Goal: Entertainment & Leisure: Consume media (video, audio)

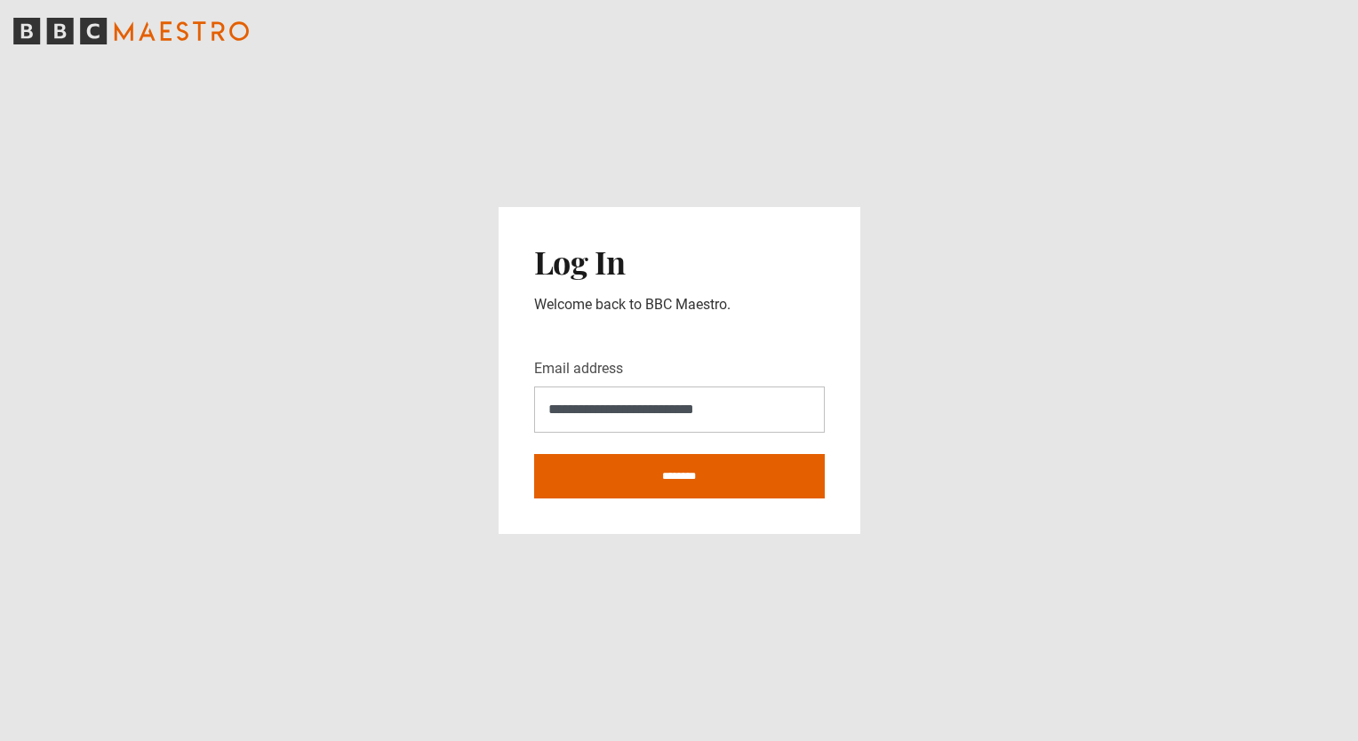
click at [679, 478] on input "********" at bounding box center [679, 476] width 291 height 44
type input "**********"
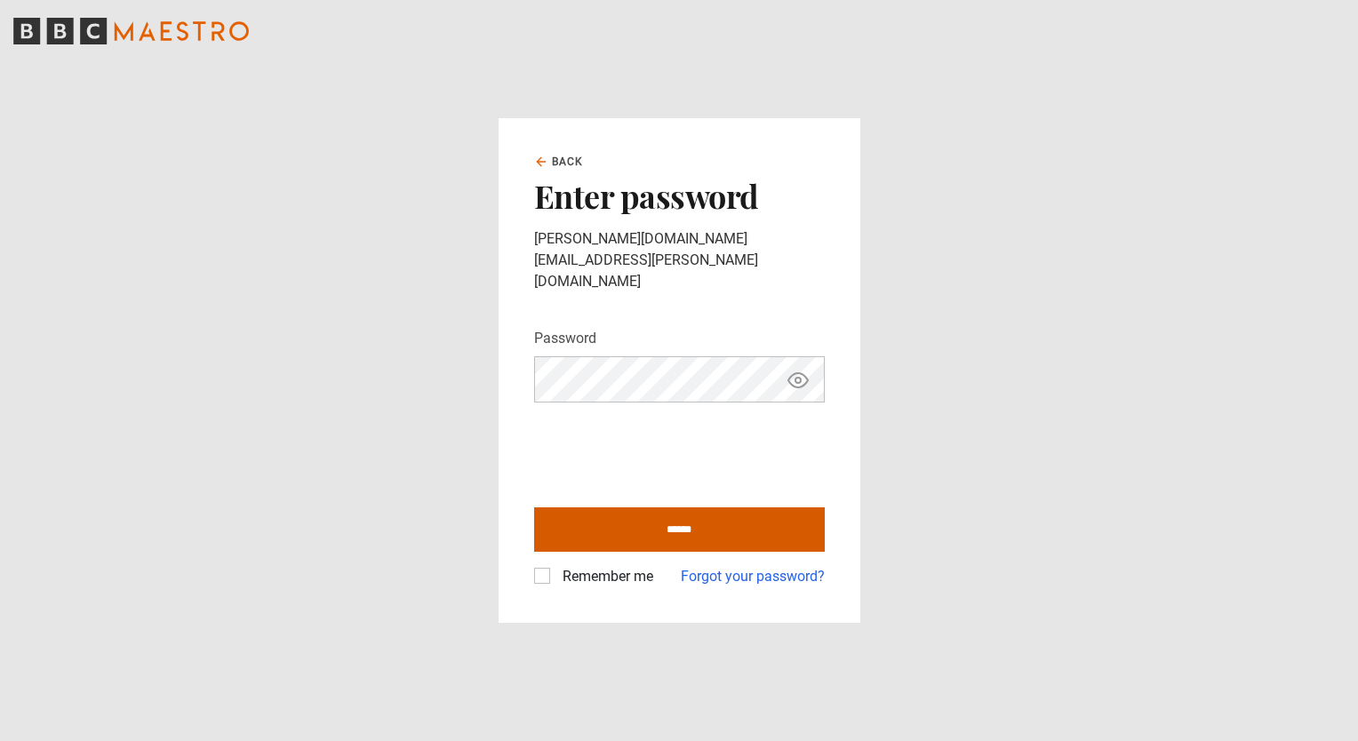
click at [657, 513] on input "******" at bounding box center [679, 529] width 291 height 44
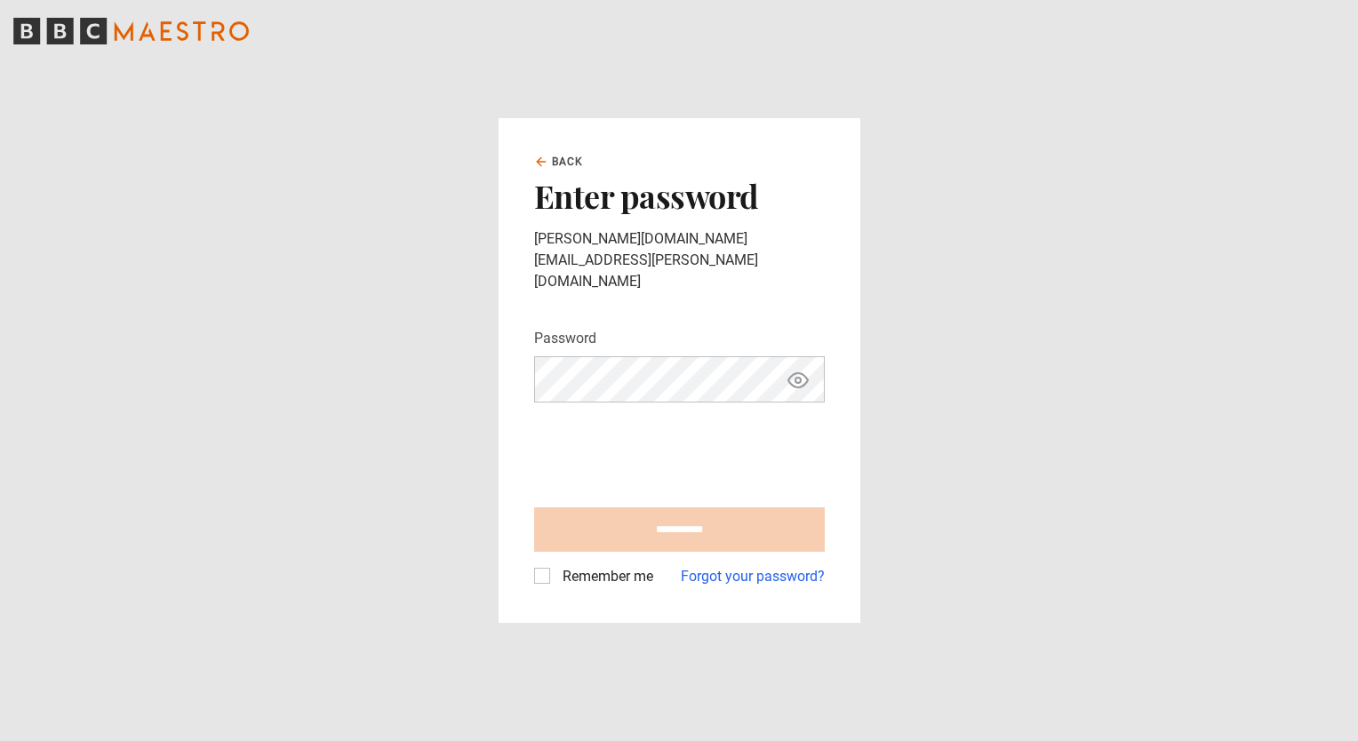
type input "**********"
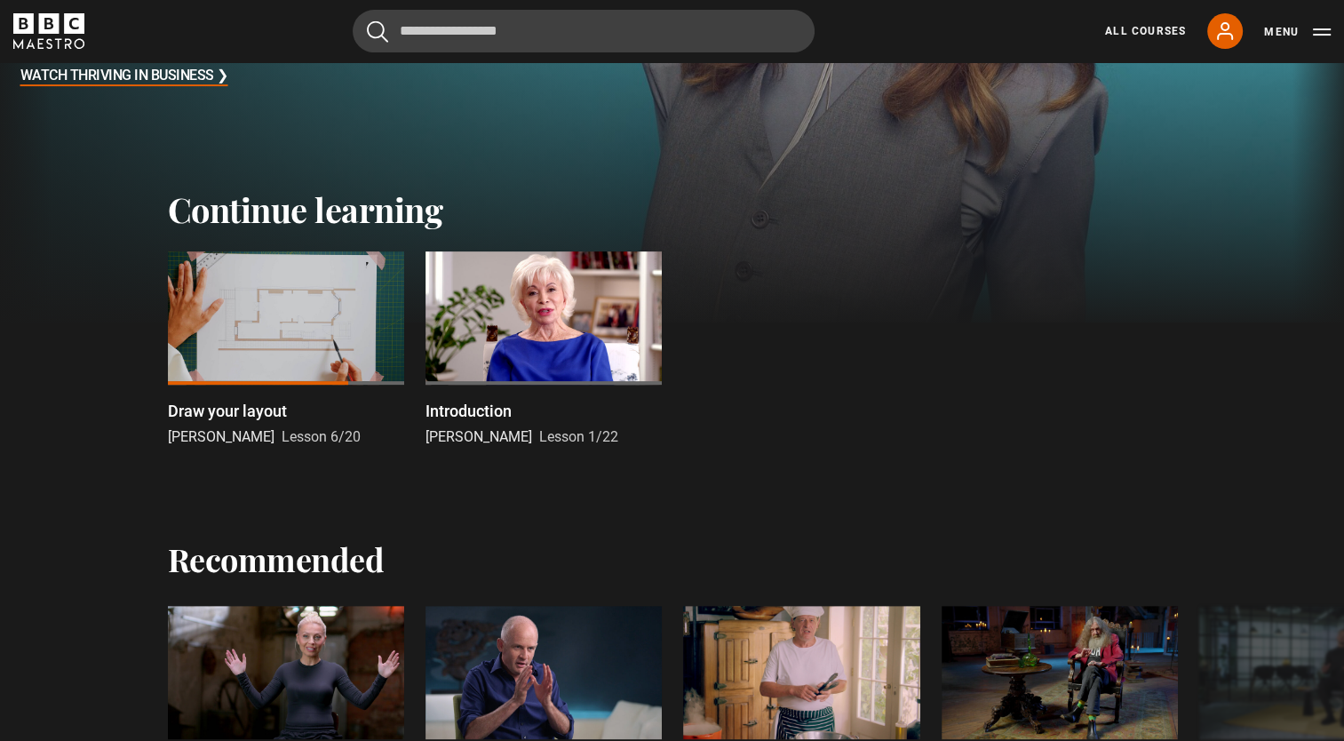
scroll to position [451, 0]
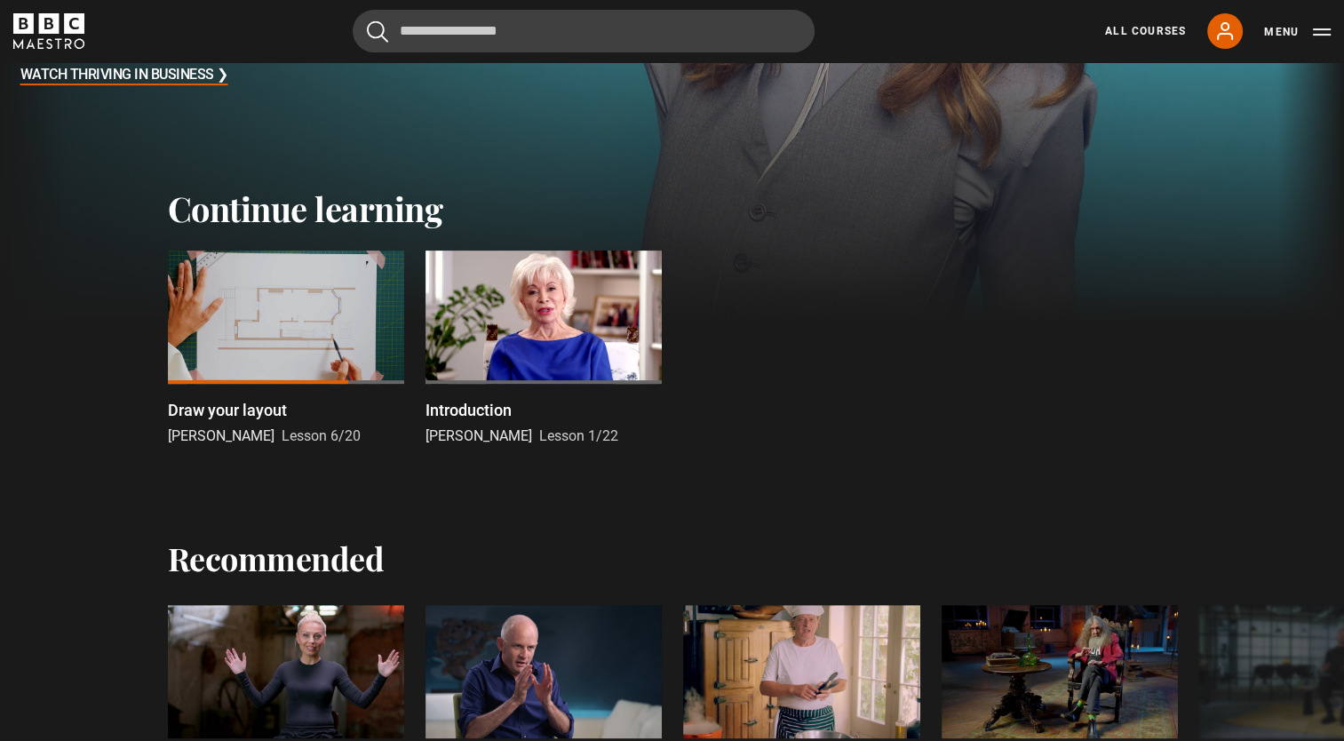
click at [300, 324] on div at bounding box center [286, 317] width 236 height 133
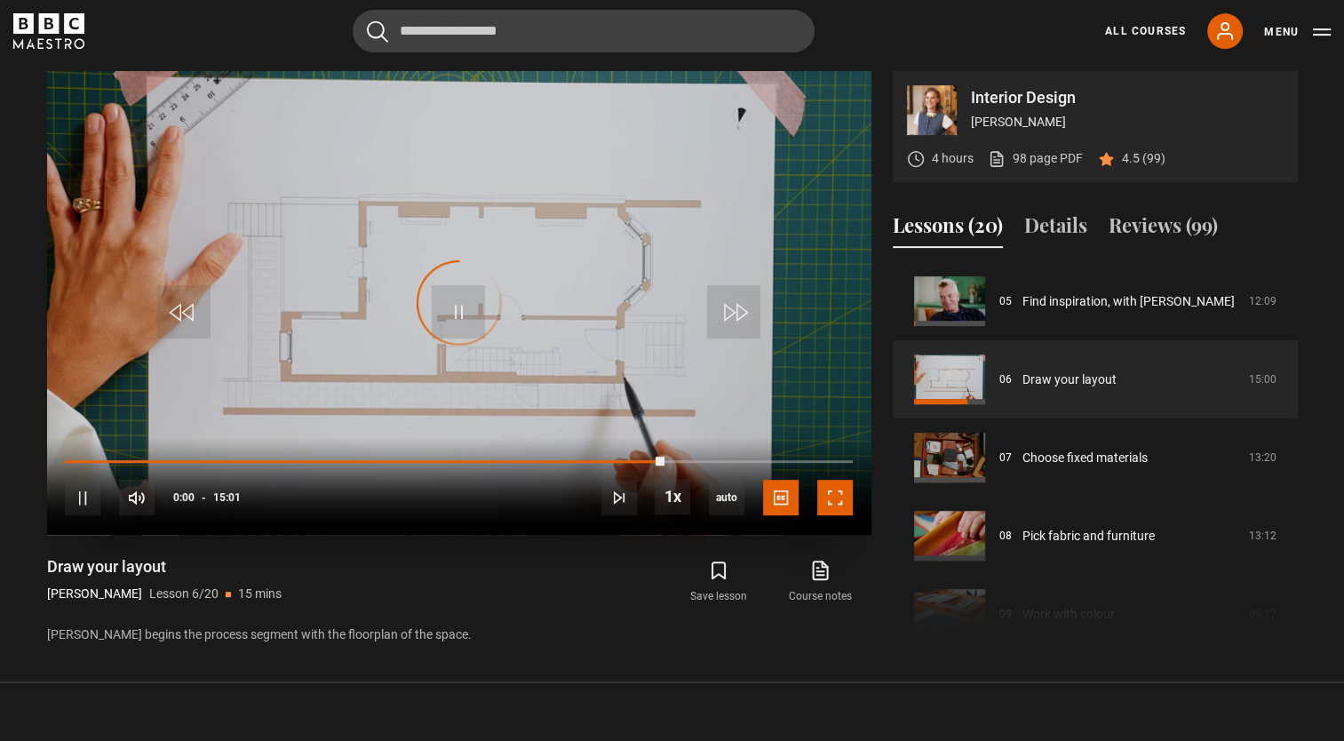
click at [836, 495] on span "Video Player" at bounding box center [835, 498] width 36 height 36
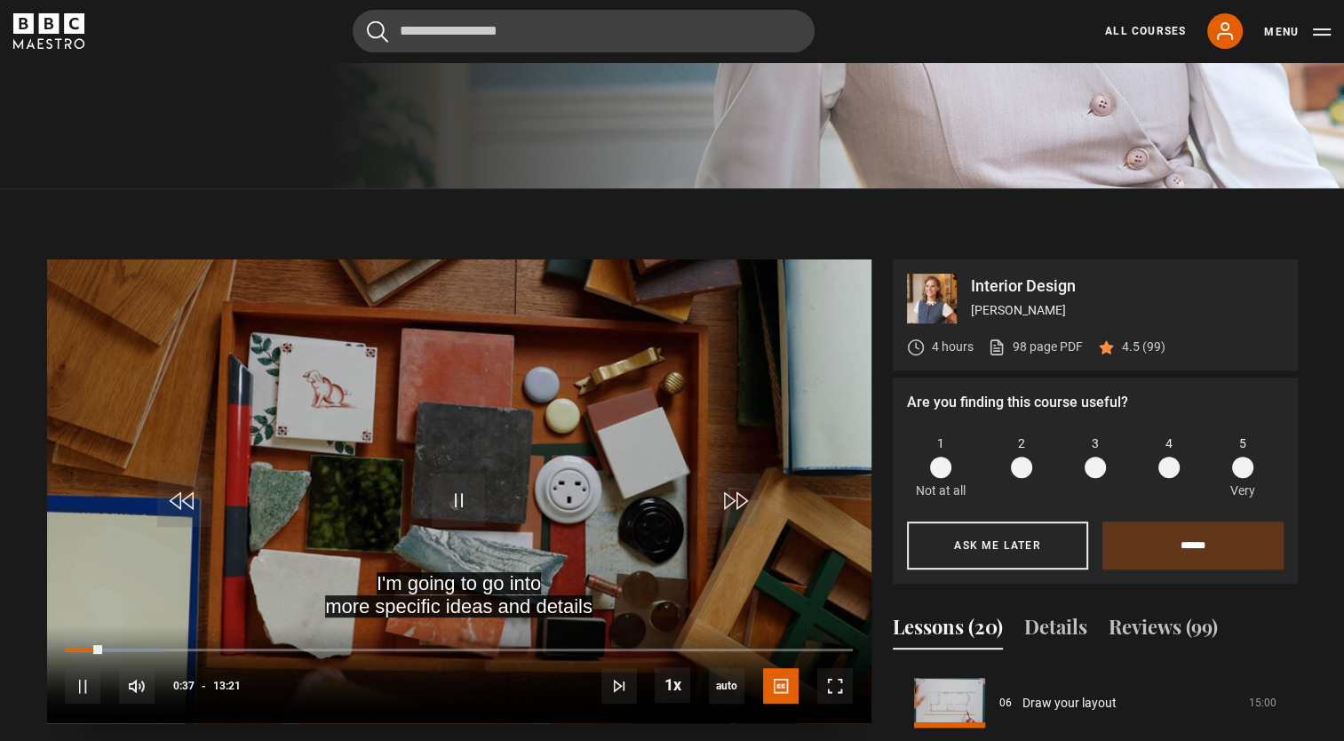
scroll to position [583, 0]
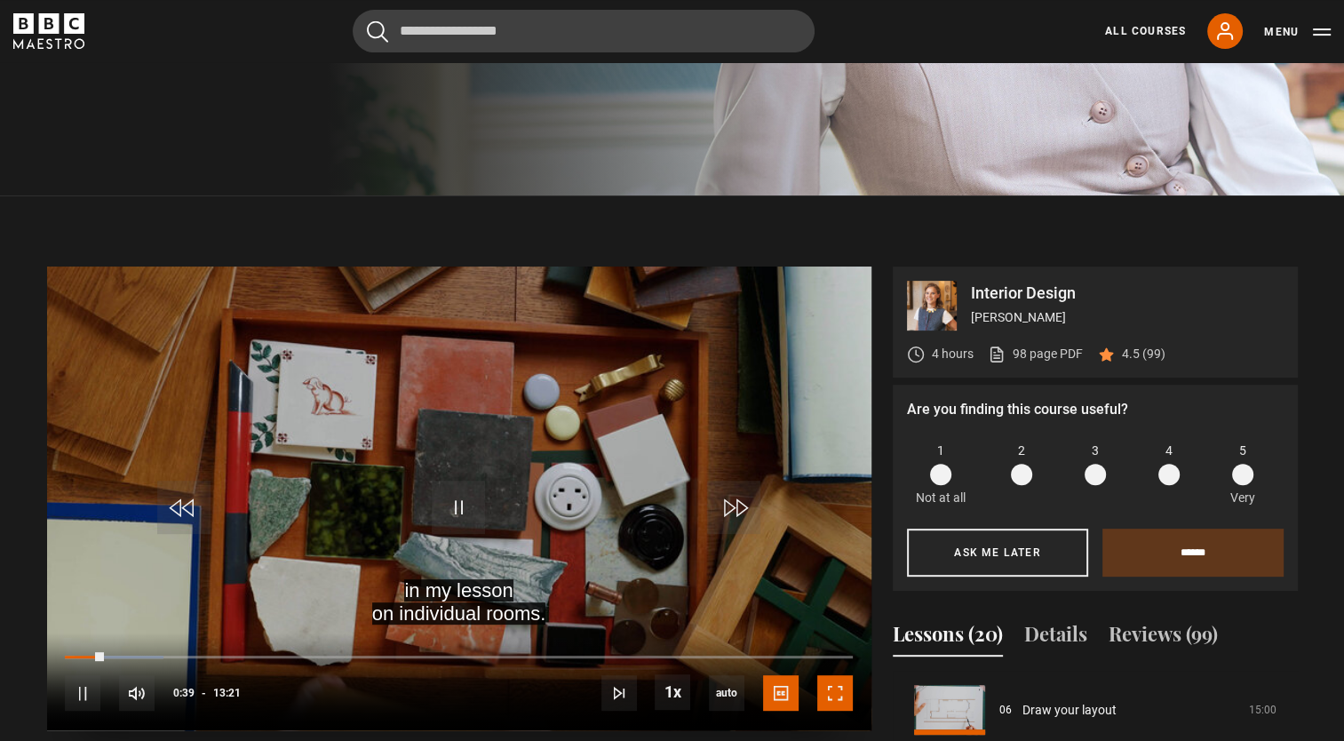
click at [832, 684] on span "Video Player" at bounding box center [835, 693] width 36 height 36
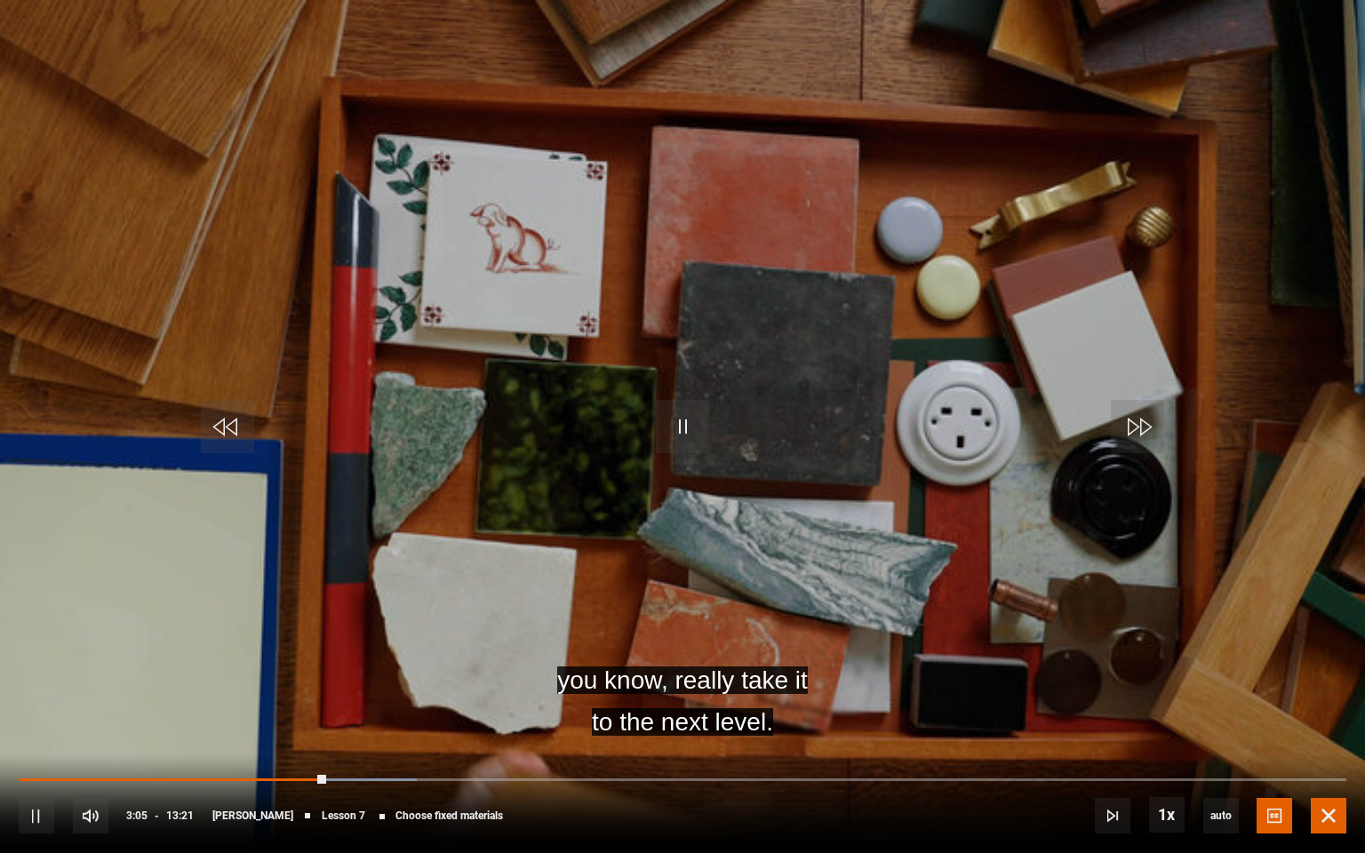
click at [1333, 740] on span "Video Player" at bounding box center [1328, 816] width 36 height 36
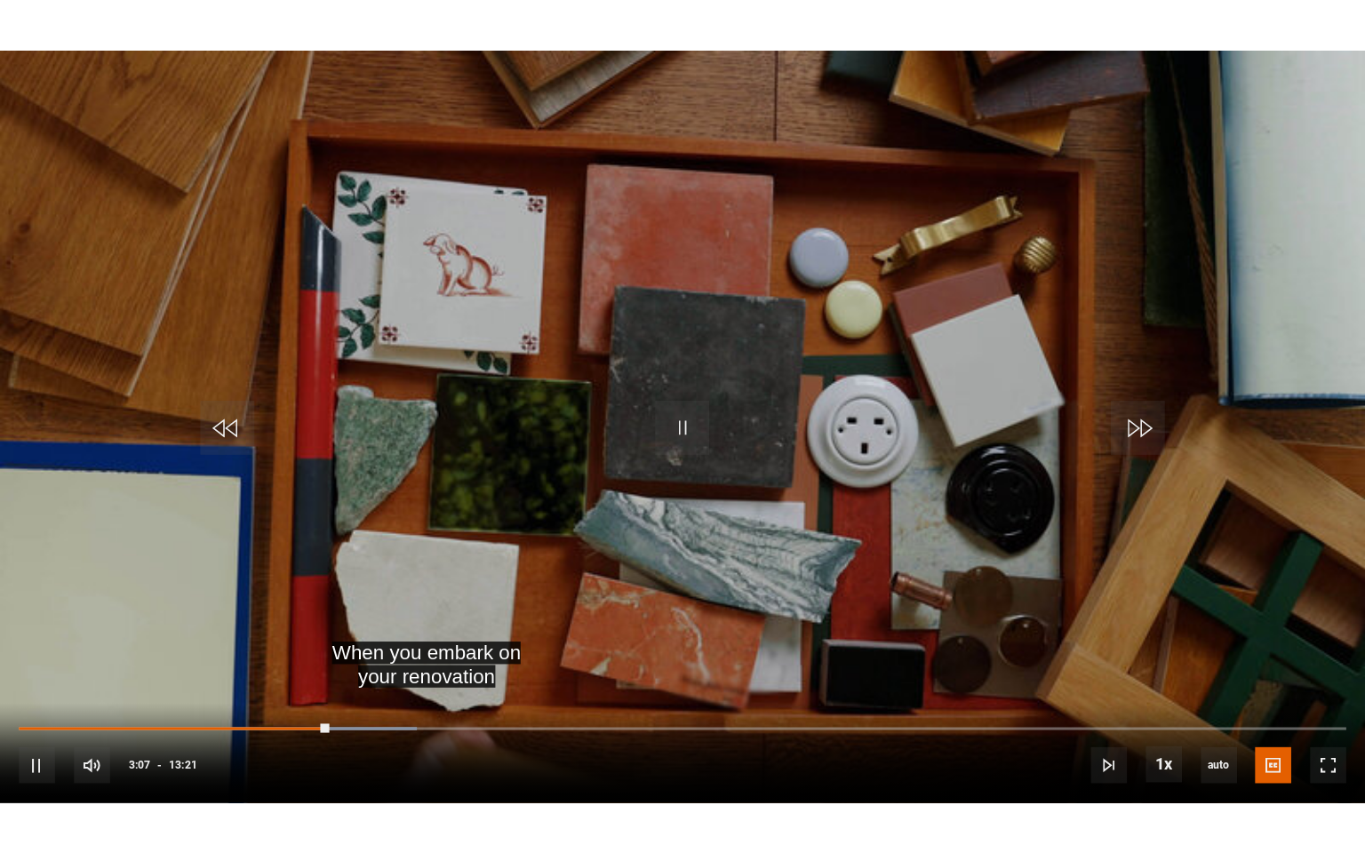
scroll to position [820, 0]
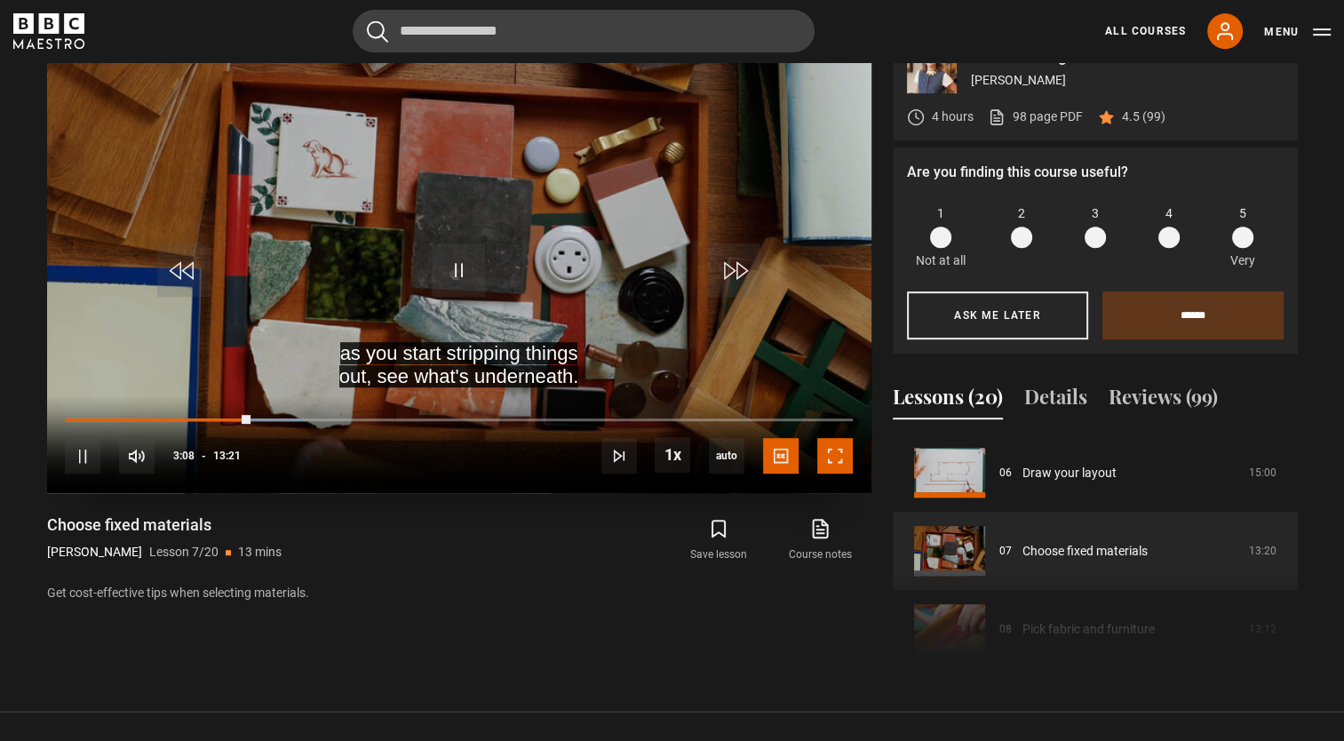
click at [833, 462] on span "Video Player" at bounding box center [835, 456] width 36 height 36
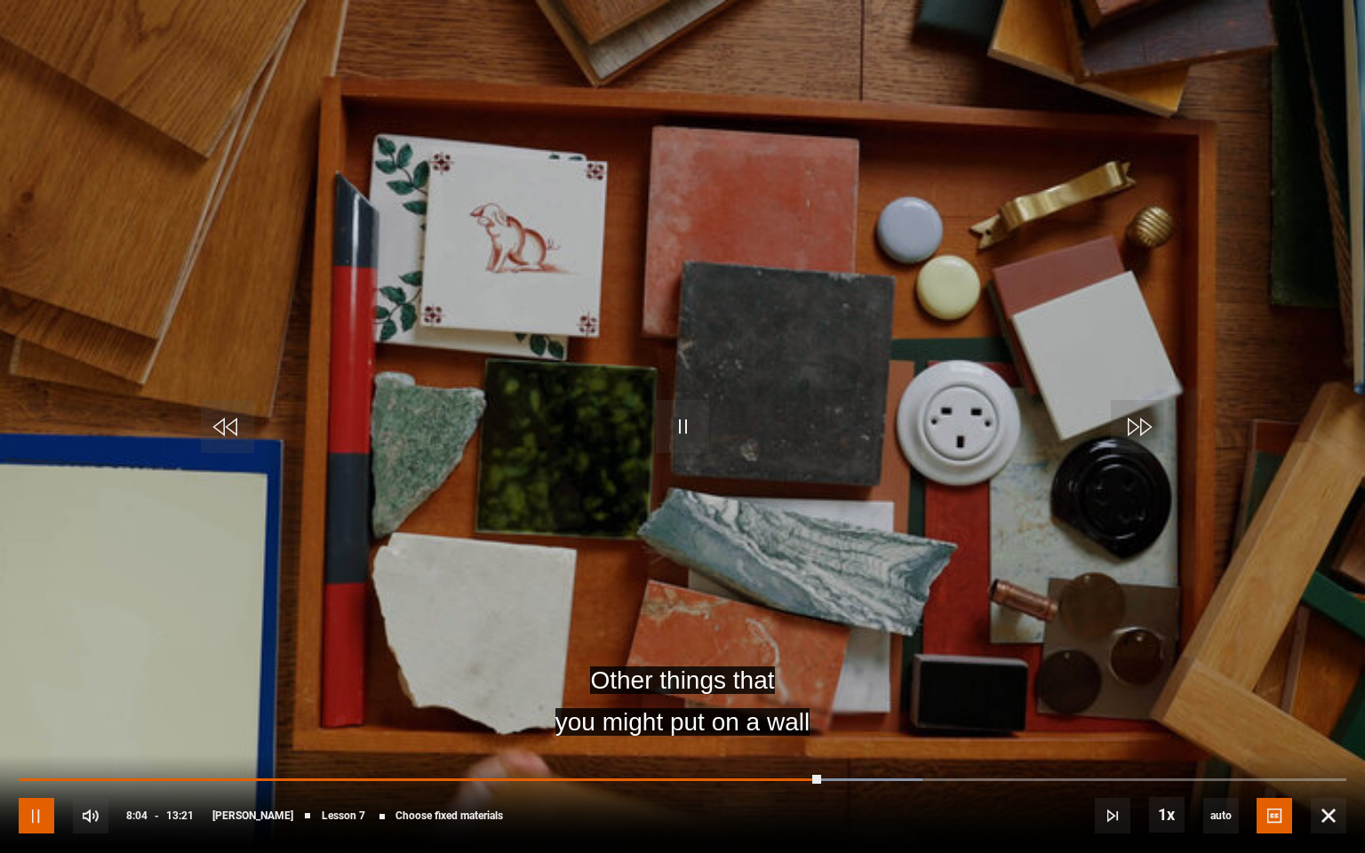
click at [36, 740] on span "Video Player" at bounding box center [37, 816] width 36 height 36
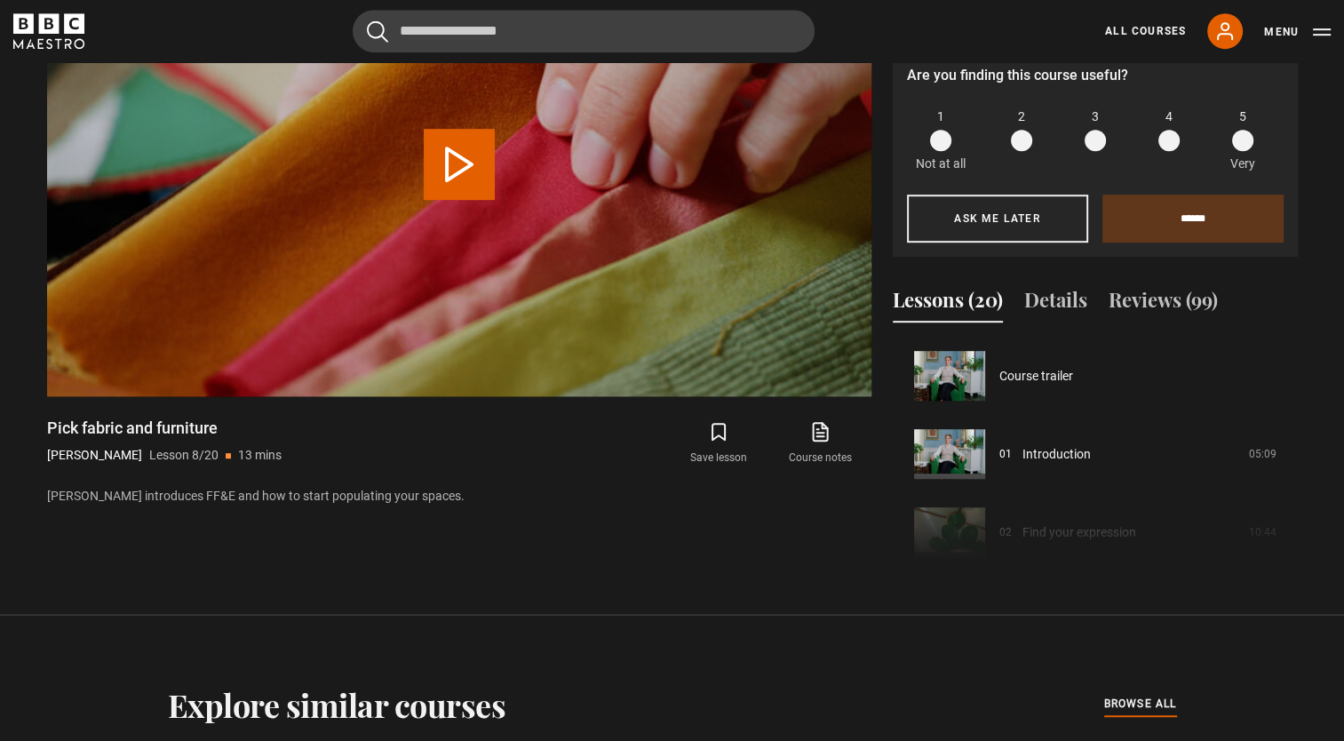
scroll to position [547, 0]
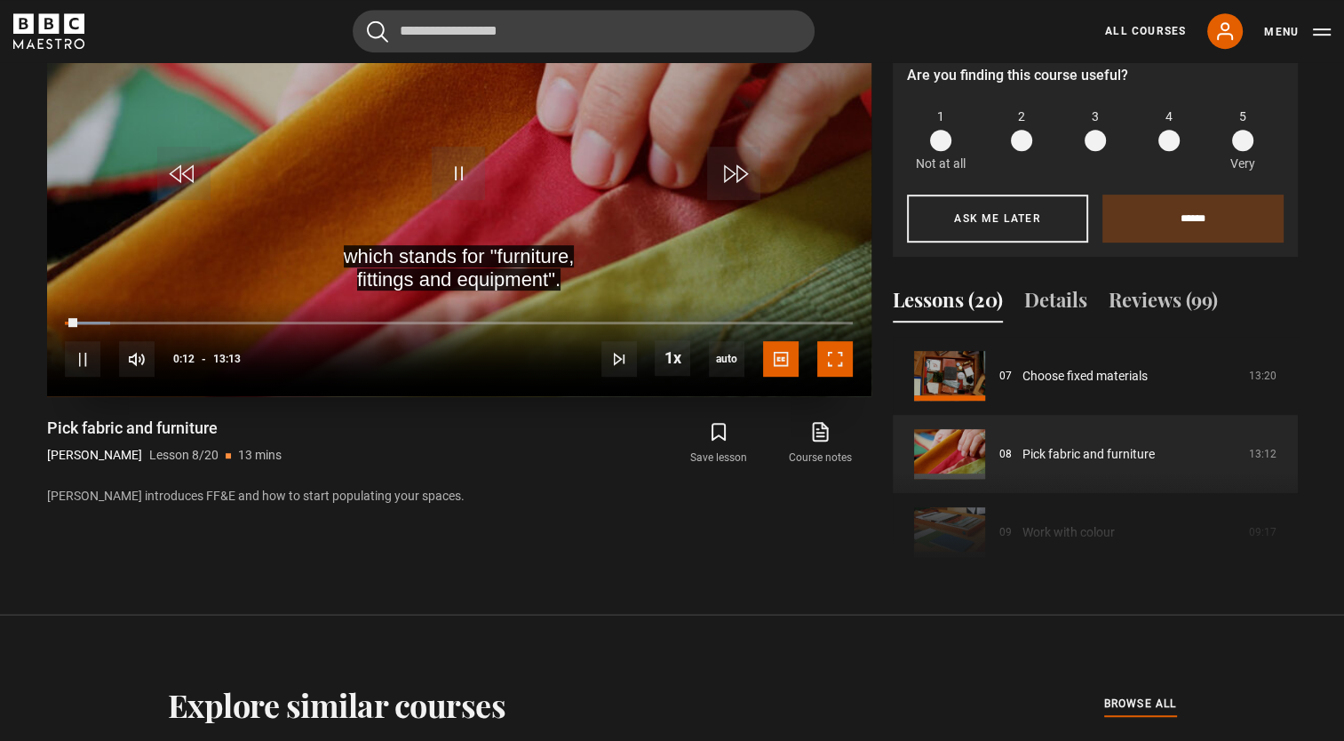
click at [832, 370] on span "Video Player" at bounding box center [835, 359] width 36 height 36
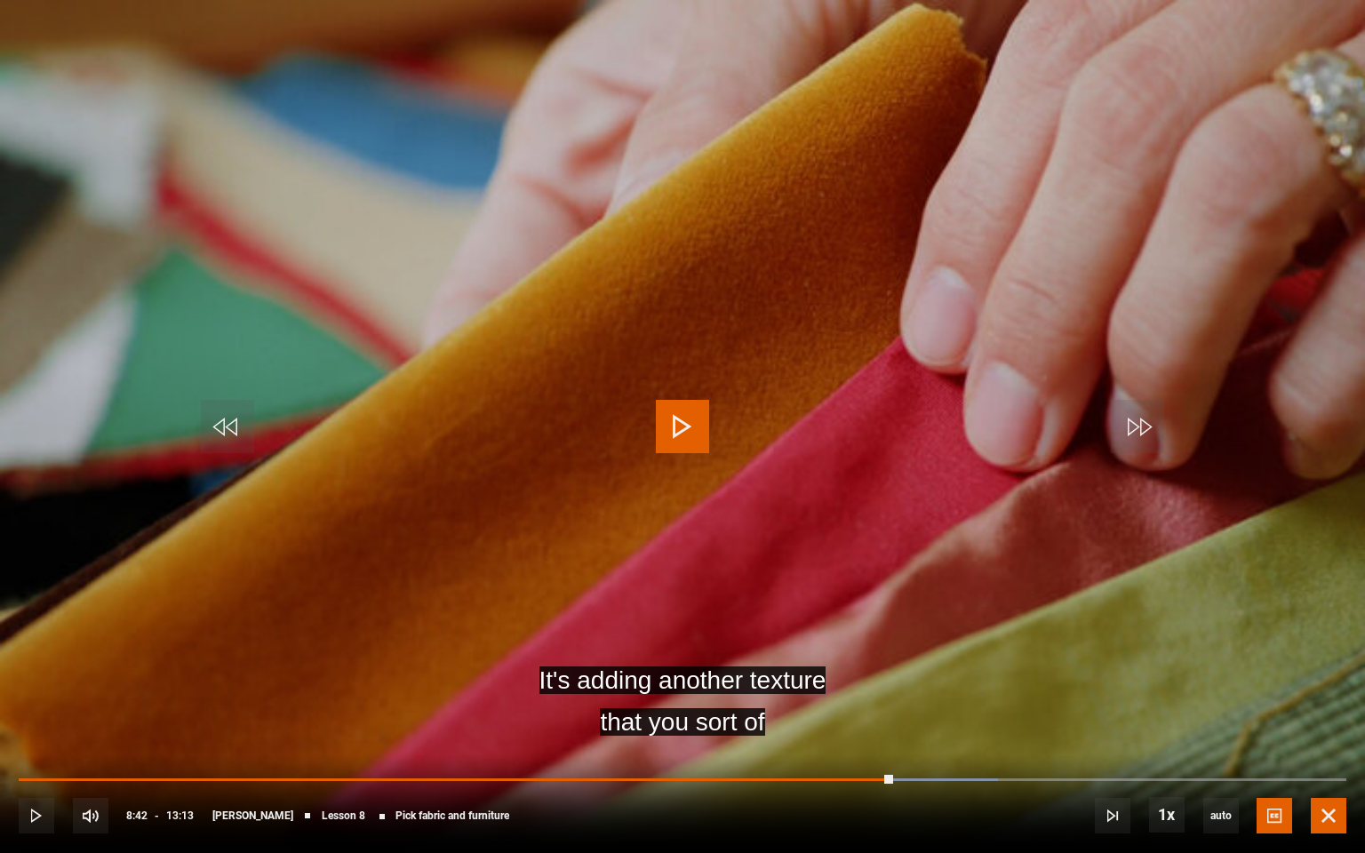
click at [1330, 740] on span "Video Player" at bounding box center [1328, 816] width 36 height 36
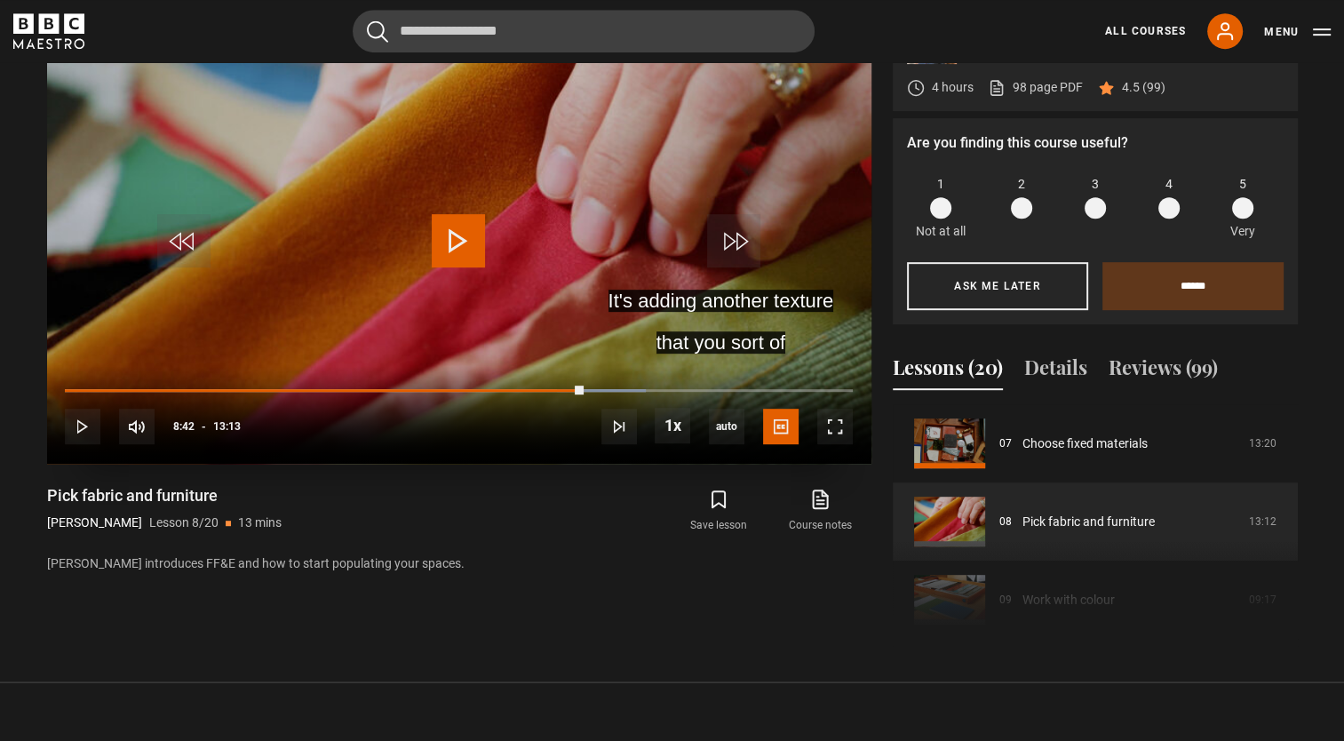
click at [466, 229] on span "Video Player" at bounding box center [458, 240] width 53 height 53
click at [841, 422] on span "Video Player" at bounding box center [835, 427] width 36 height 36
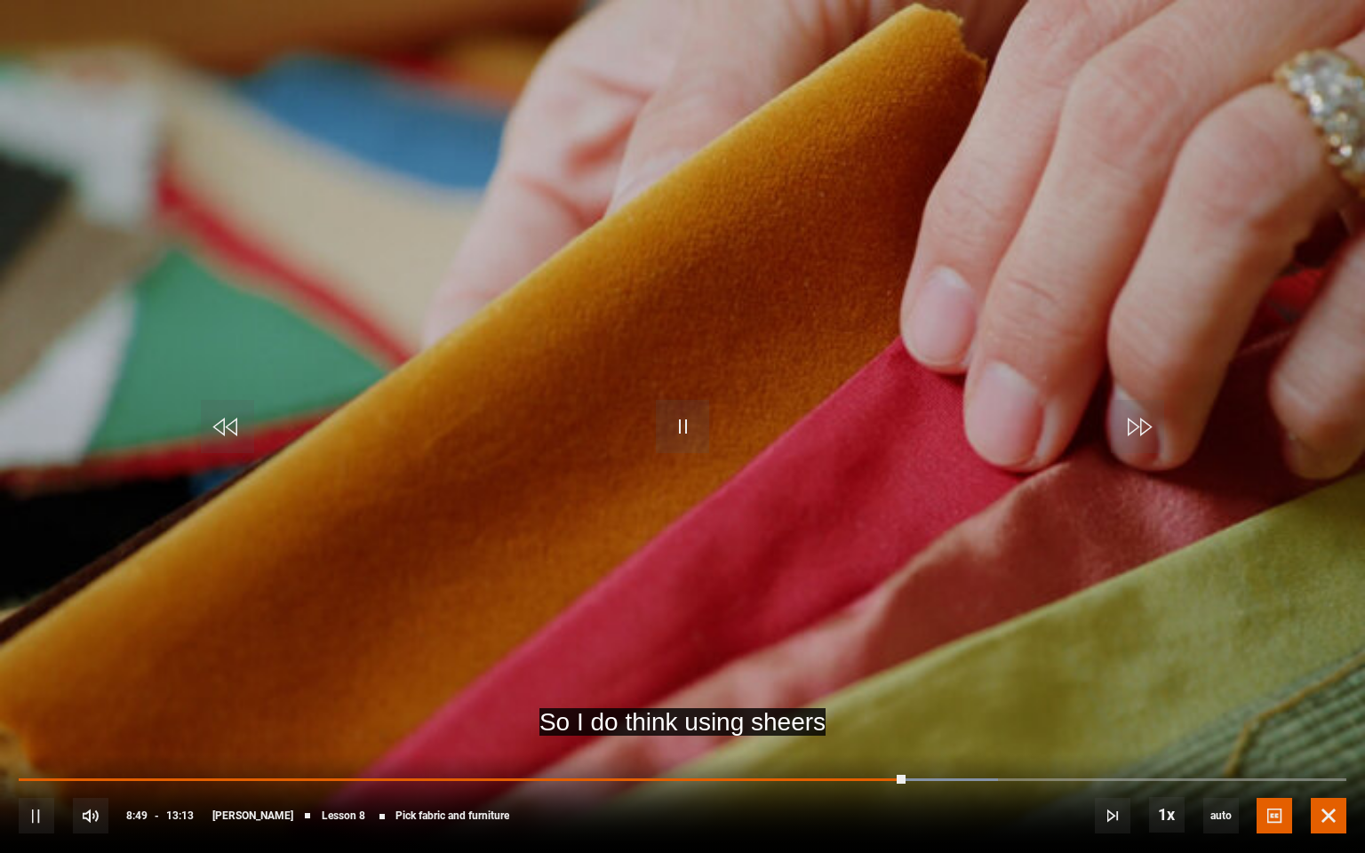
click at [1337, 740] on span "Video Player" at bounding box center [1328, 816] width 36 height 36
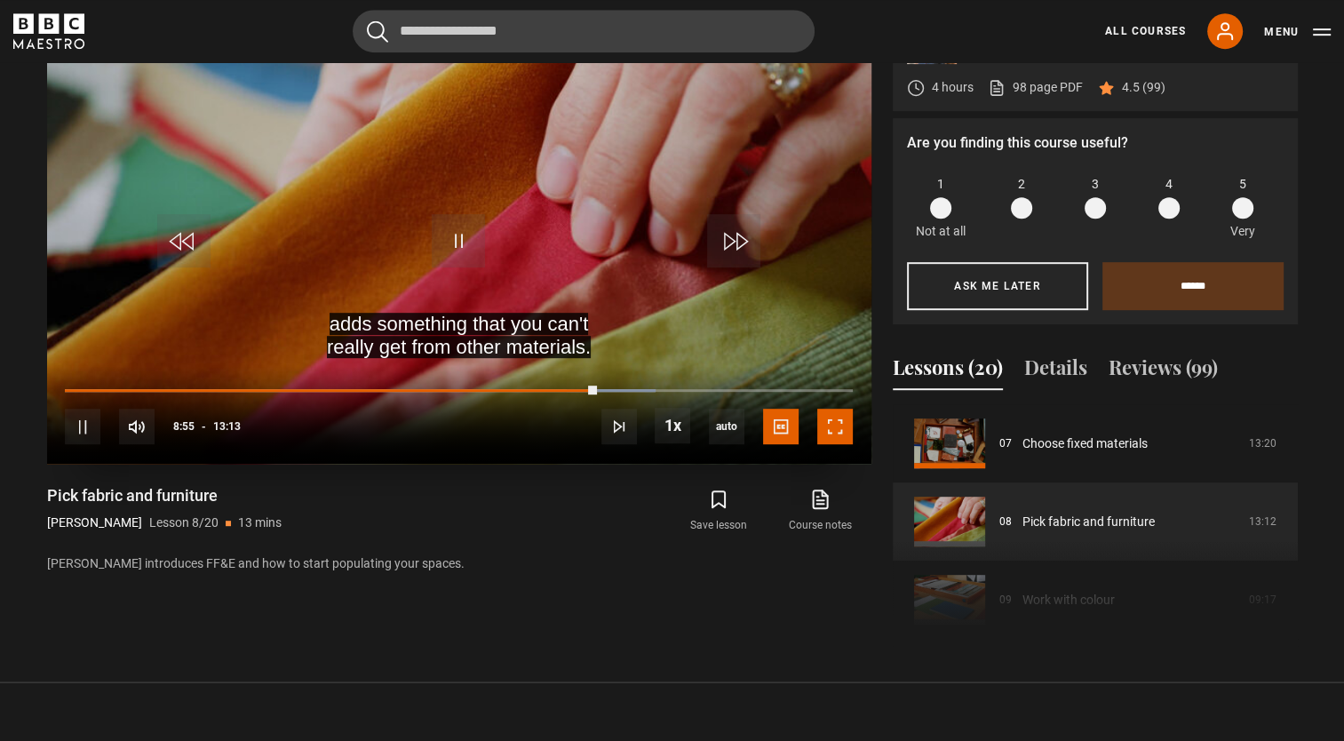
click at [844, 417] on span "Video Player" at bounding box center [835, 427] width 36 height 36
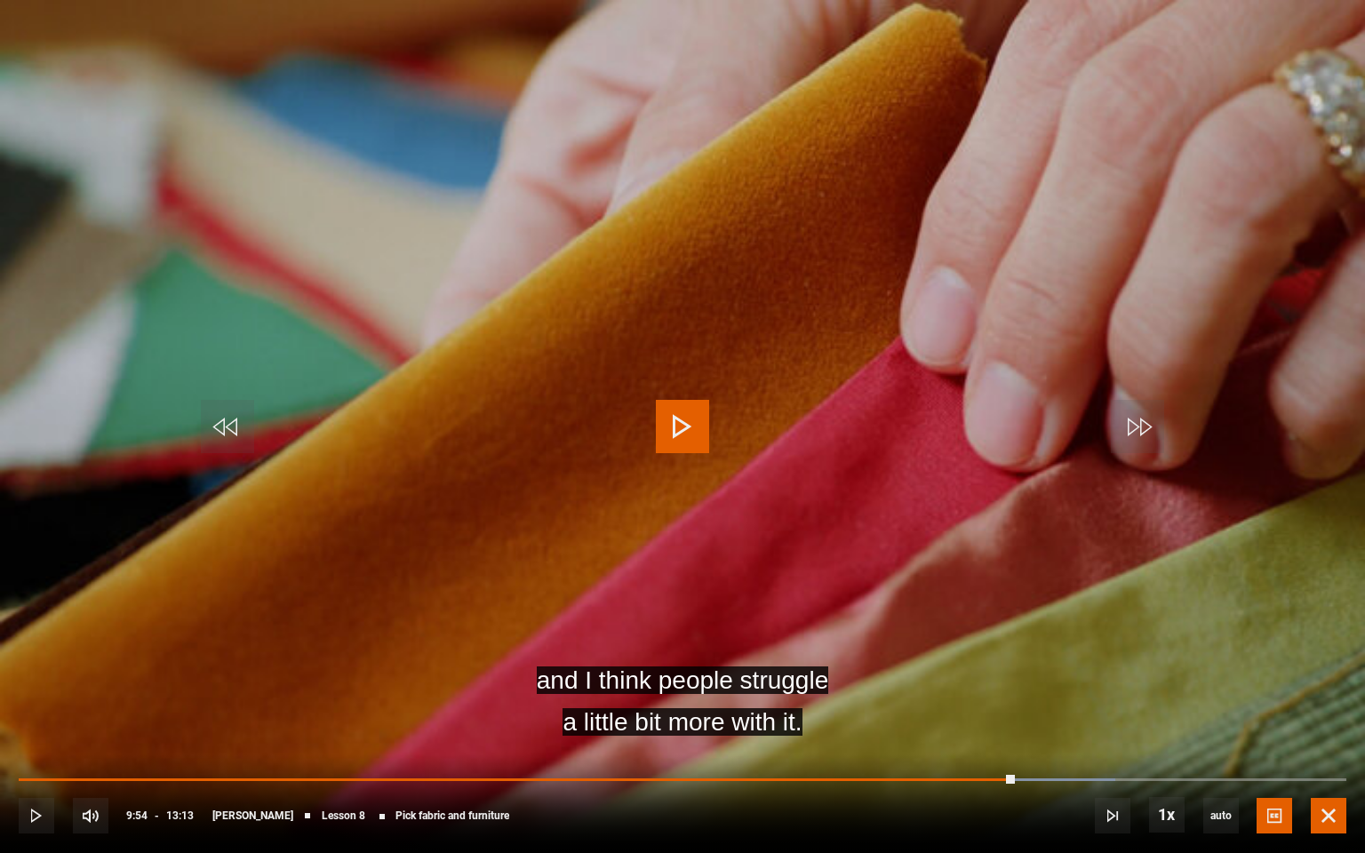
click at [1329, 740] on span "Video Player" at bounding box center [1328, 816] width 36 height 36
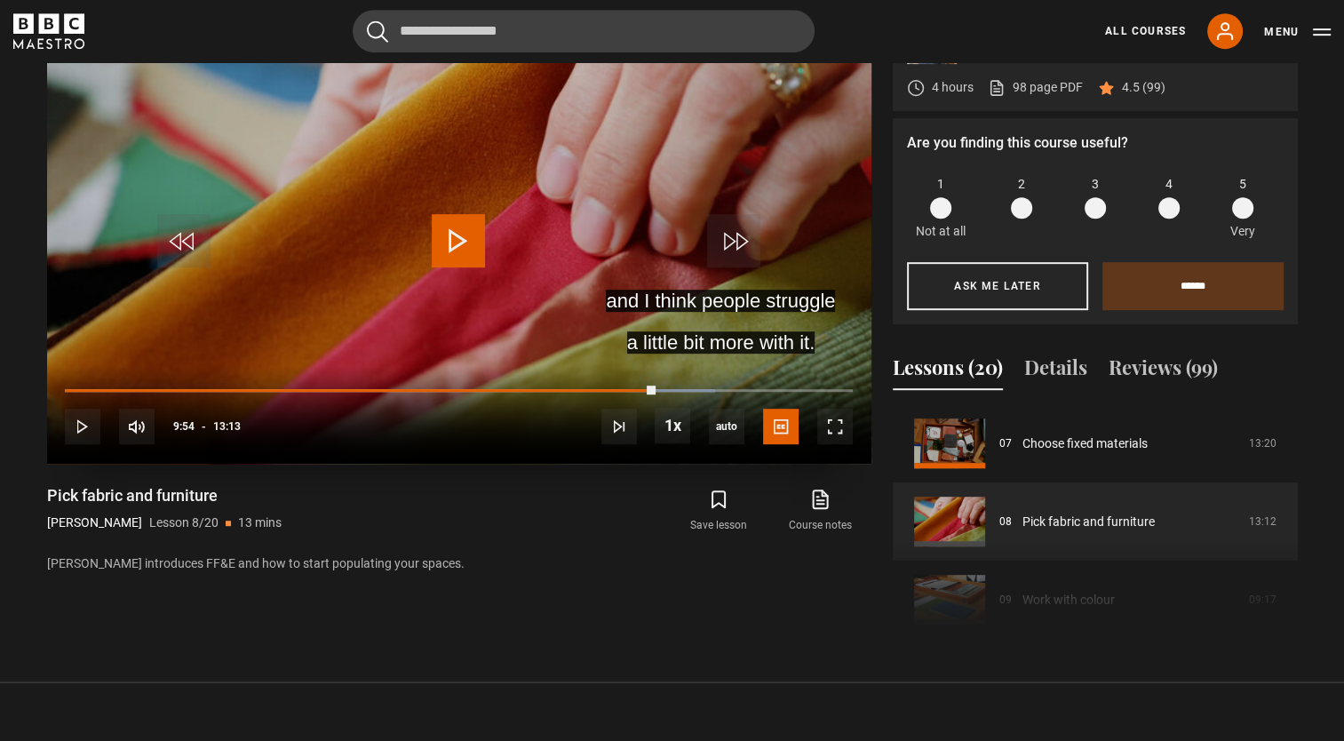
click at [464, 251] on span "Video Player" at bounding box center [458, 240] width 53 height 53
click at [832, 424] on span "Video Player" at bounding box center [835, 427] width 36 height 36
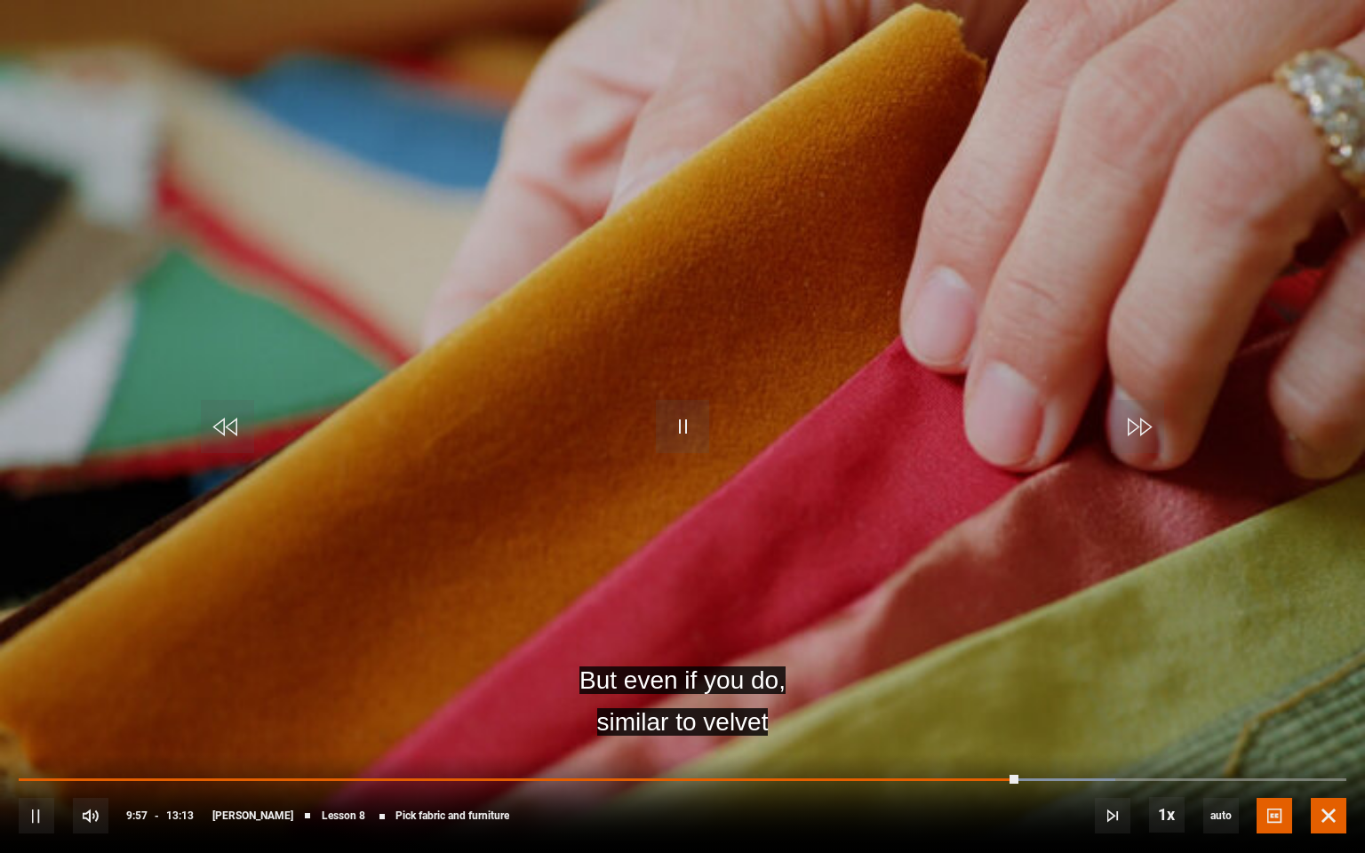
click at [1334, 740] on span "Video Player" at bounding box center [1328, 816] width 36 height 36
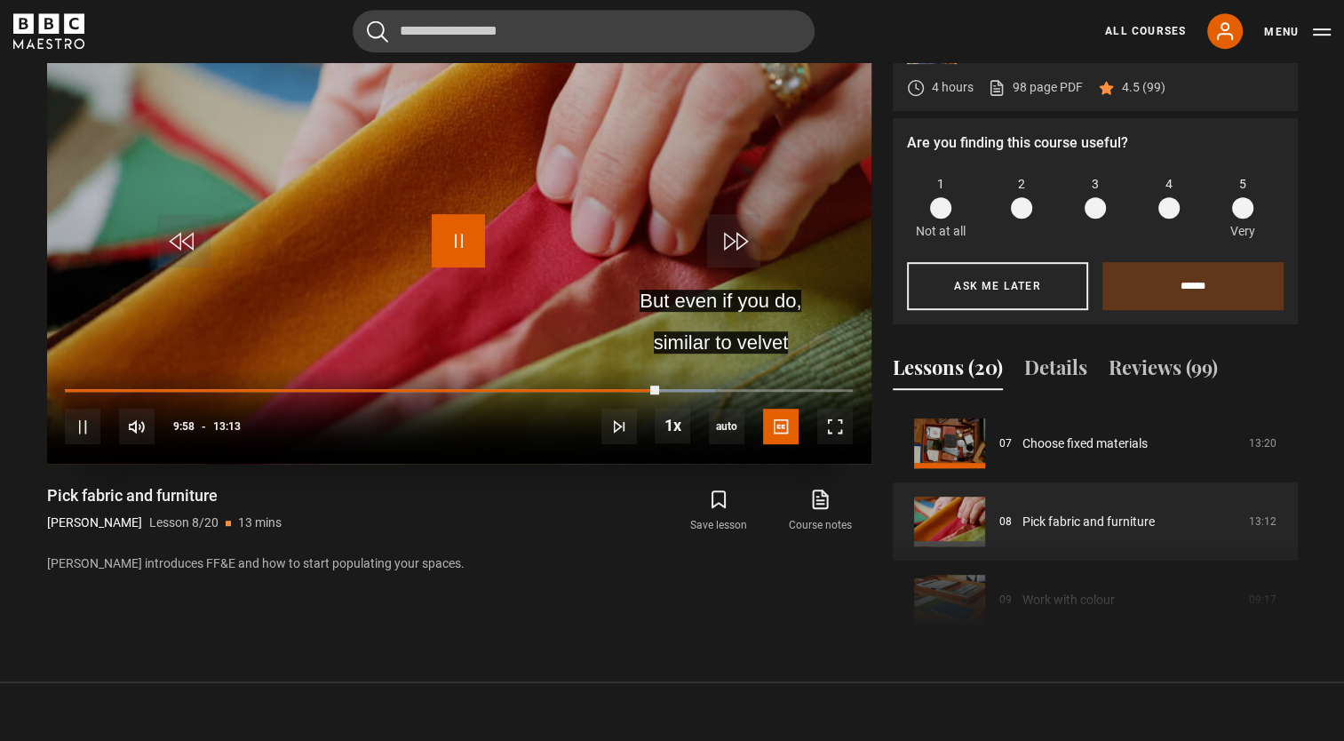
click at [444, 244] on span "Video Player" at bounding box center [458, 240] width 53 height 53
